Goal: Find specific page/section

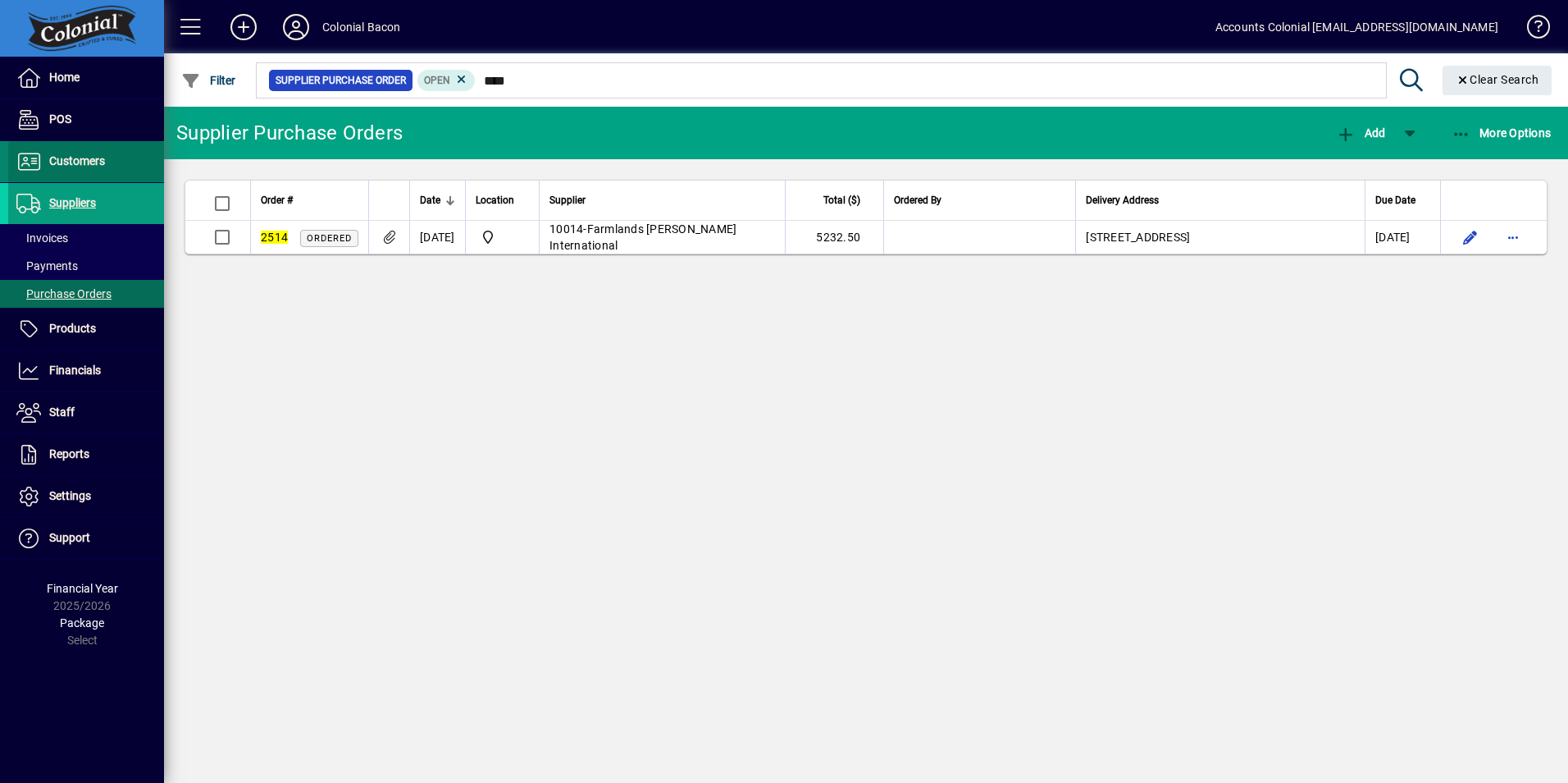
drag, startPoint x: 82, startPoint y: 156, endPoint x: 114, endPoint y: 160, distance: 32.2
click at [82, 157] on span "Customers" at bounding box center [77, 160] width 56 height 13
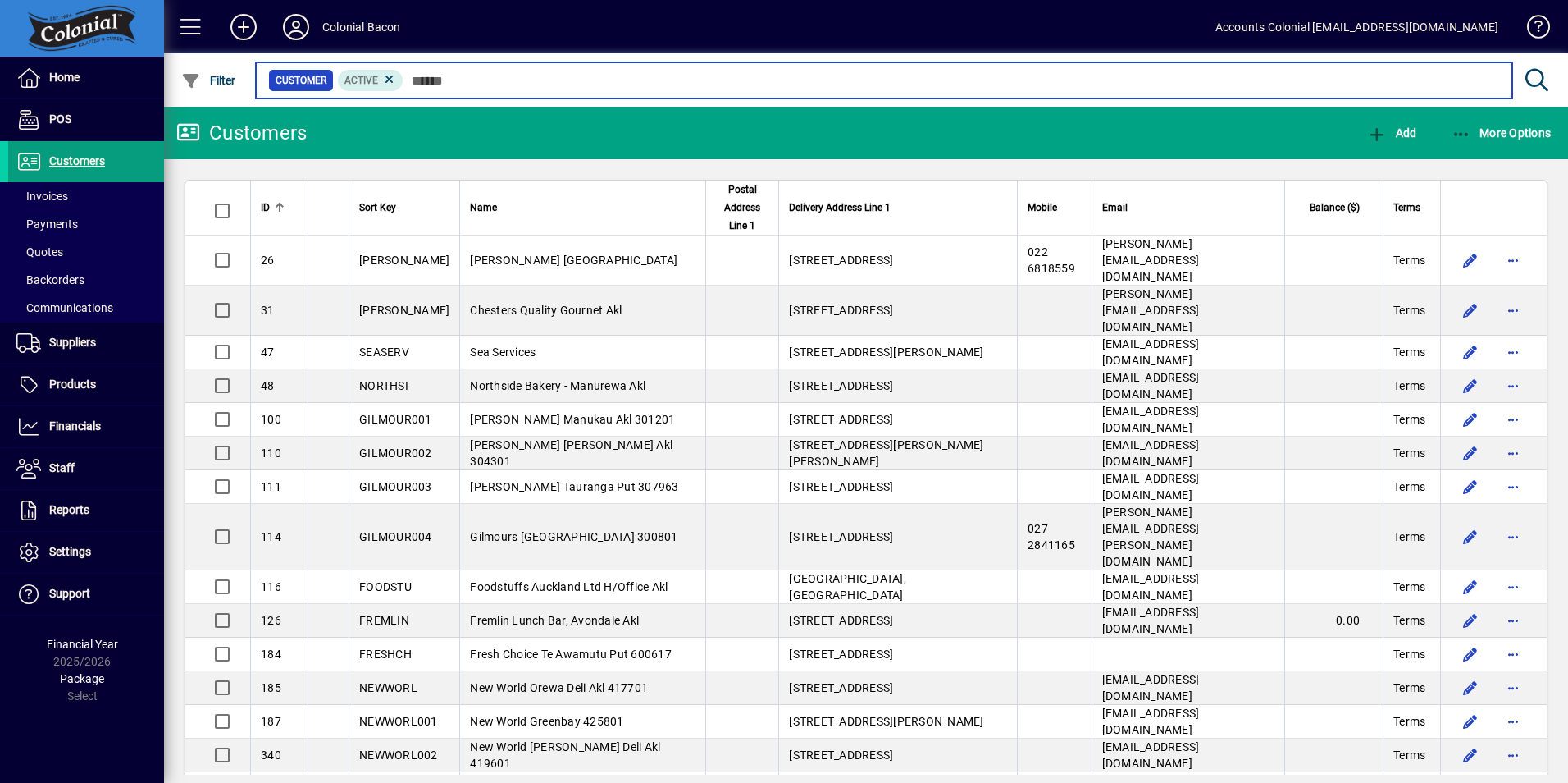
click at [414, 80] on input "text" at bounding box center [952, 79] width 1096 height 23
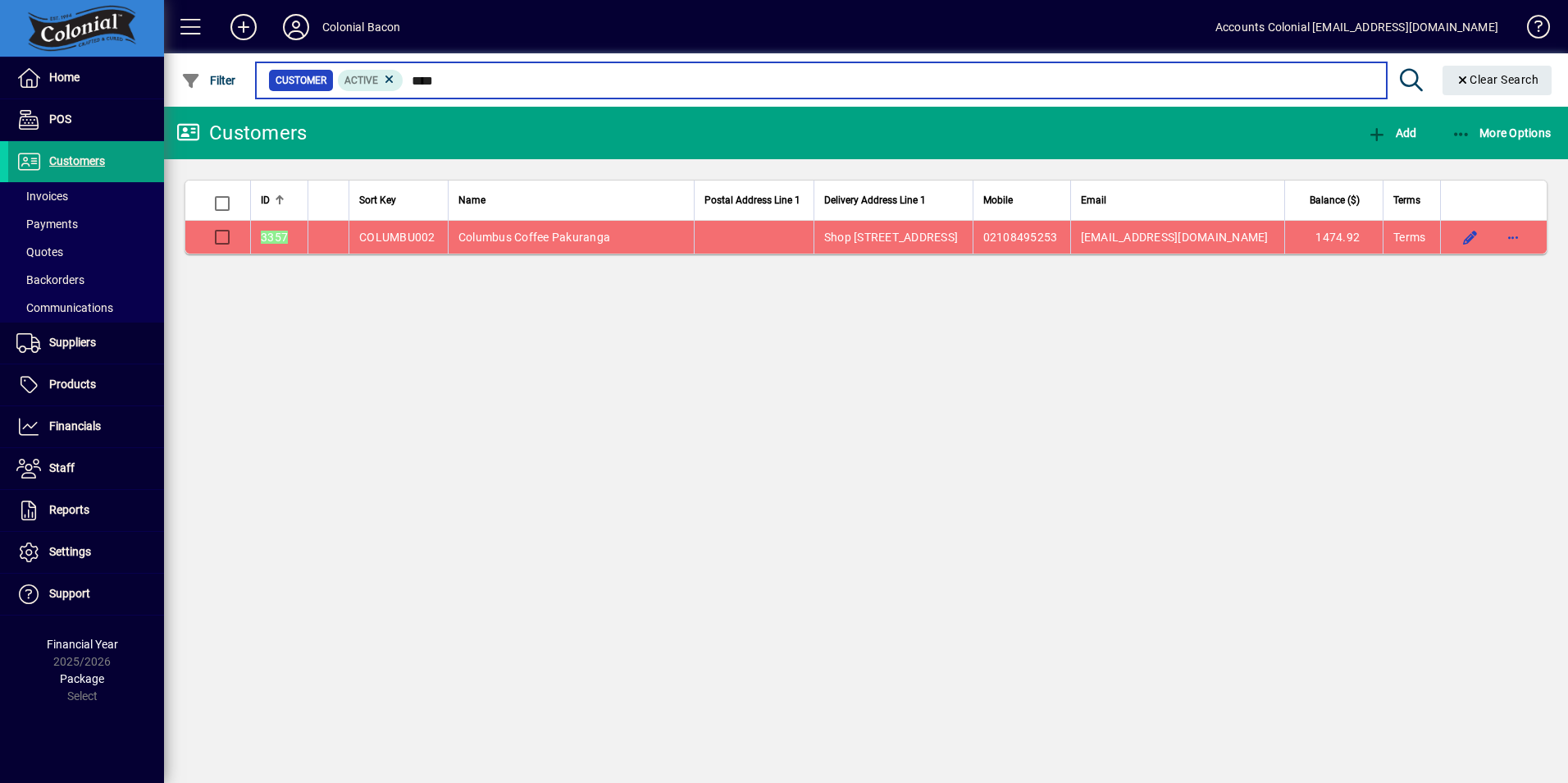
type input "****"
